Goal: Task Accomplishment & Management: Manage account settings

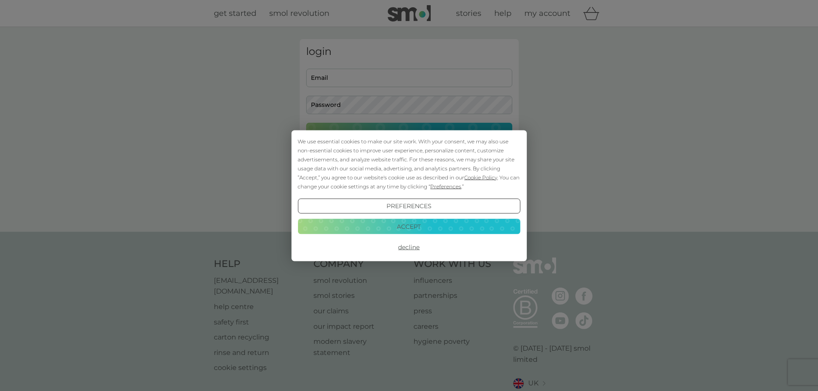
click at [388, 223] on button "Accept" at bounding box center [408, 226] width 222 height 15
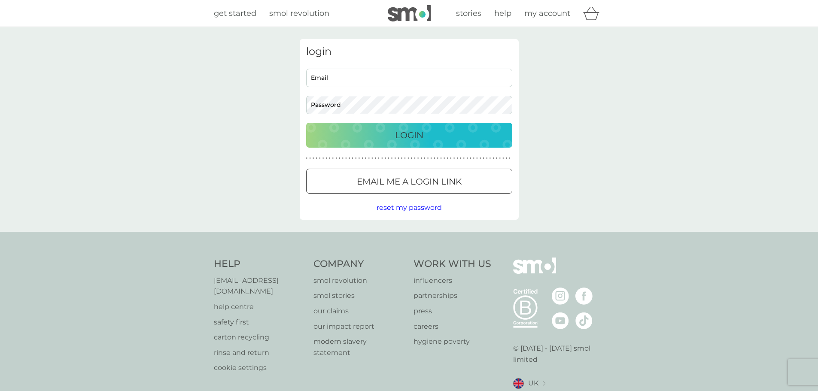
click at [370, 77] on input "Email" at bounding box center [409, 78] width 206 height 18
type input "[EMAIL_ADDRESS][DOMAIN_NAME]"
click at [436, 177] on p "Email me a login link" at bounding box center [409, 182] width 105 height 14
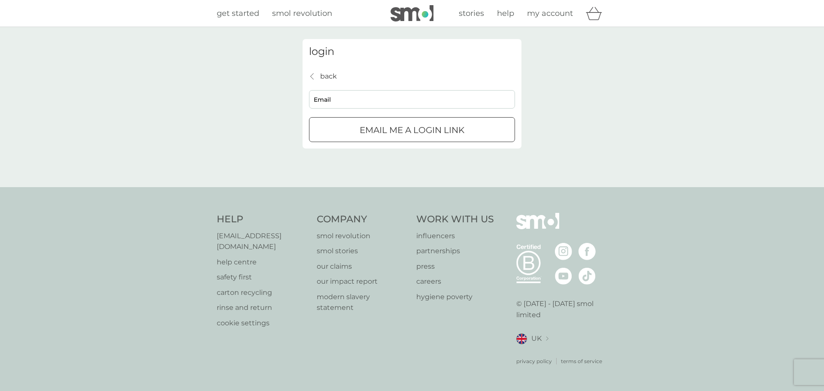
click at [390, 100] on input "Email" at bounding box center [412, 99] width 206 height 18
type input "[EMAIL_ADDRESS][DOMAIN_NAME]"
click at [397, 129] on div "submit" at bounding box center [412, 130] width 31 height 9
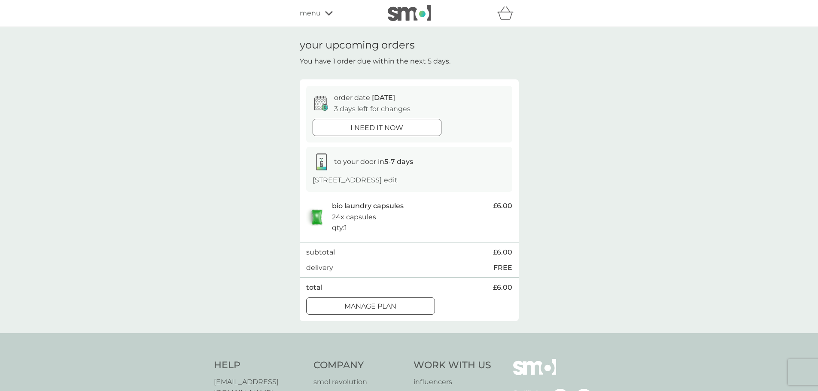
click at [348, 304] on p "Manage plan" at bounding box center [370, 306] width 52 height 11
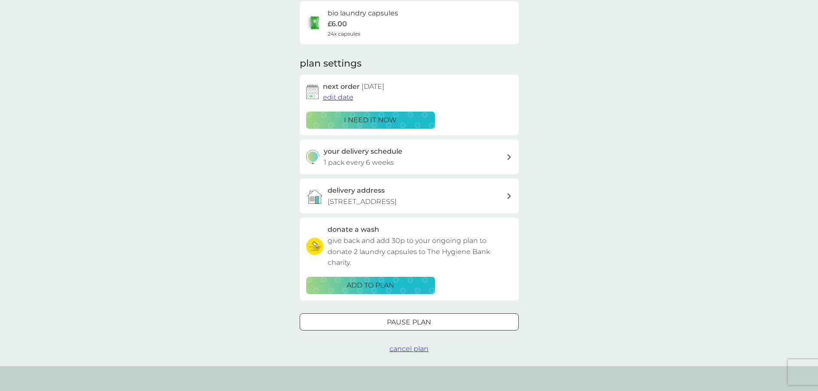
scroll to position [86, 0]
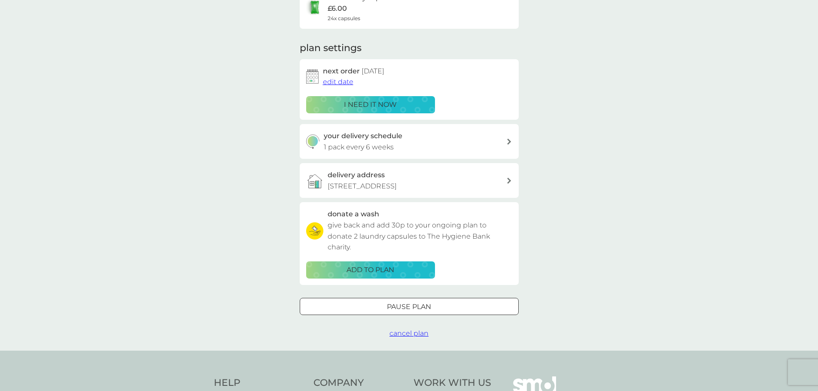
click at [416, 145] on div "your delivery schedule 1 pack every 6 weeks" at bounding box center [415, 141] width 182 height 22
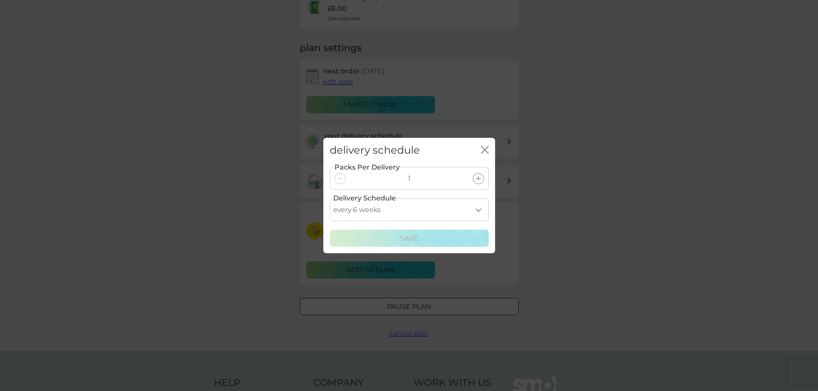
click at [468, 208] on select "every 1 week every 2 weeks every 3 weeks every 4 weeks every 5 weeks every 6 we…" at bounding box center [409, 209] width 159 height 23
select select "119"
click at [330, 198] on select "every 1 week every 2 weeks every 3 weeks every 4 weeks every 5 weeks every 6 we…" at bounding box center [409, 209] width 159 height 23
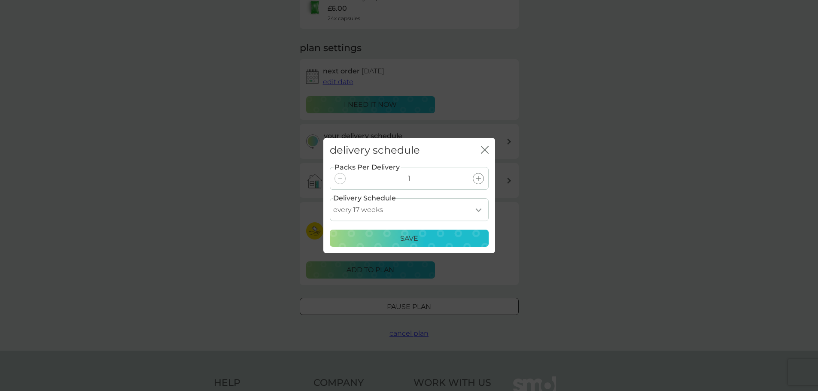
click at [428, 236] on div "Save" at bounding box center [409, 238] width 148 height 11
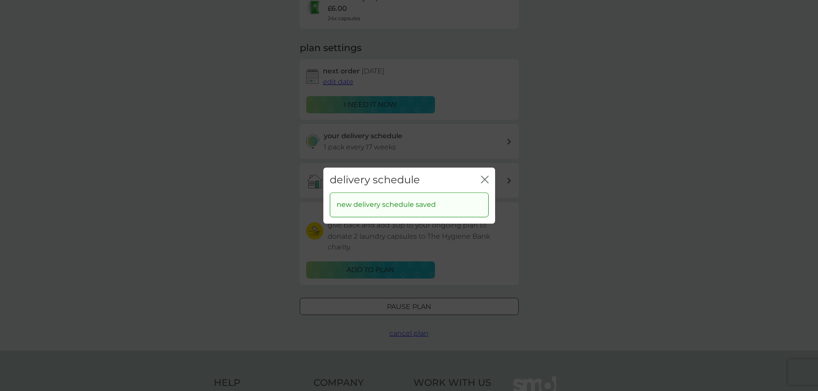
click at [487, 179] on icon "close" at bounding box center [485, 180] width 8 height 8
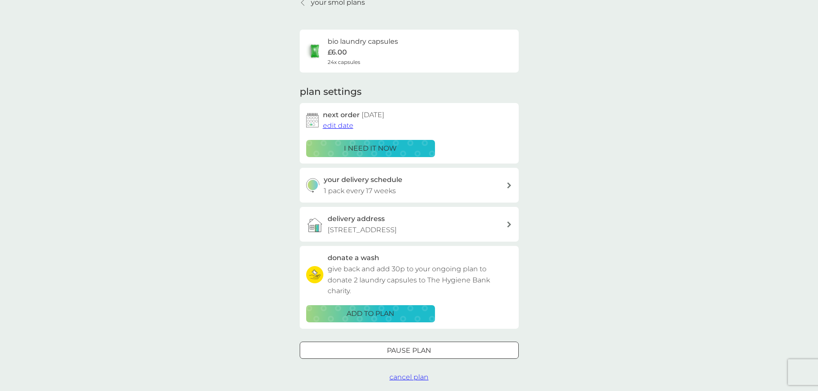
scroll to position [0, 0]
